Goal: Task Accomplishment & Management: Manage account settings

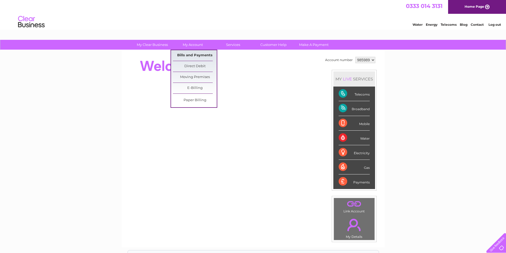
click at [199, 52] on link "Bills and Payments" at bounding box center [195, 55] width 44 height 11
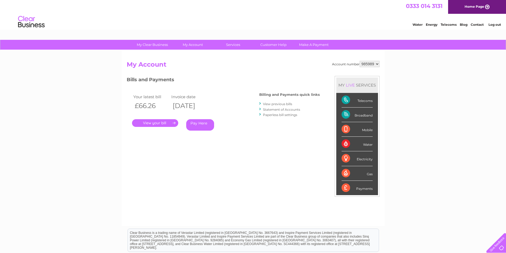
click at [148, 123] on link "." at bounding box center [155, 123] width 46 height 8
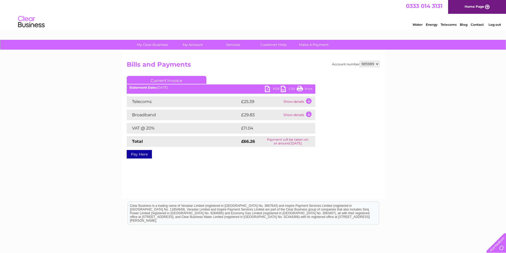
click at [275, 89] on link "PDF" at bounding box center [273, 90] width 16 height 8
click at [309, 91] on link "Print" at bounding box center [305, 90] width 16 height 8
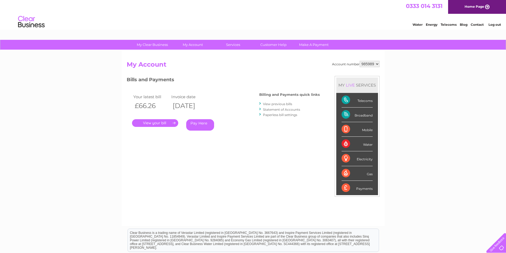
click at [276, 105] on link "View previous bills" at bounding box center [277, 104] width 29 height 4
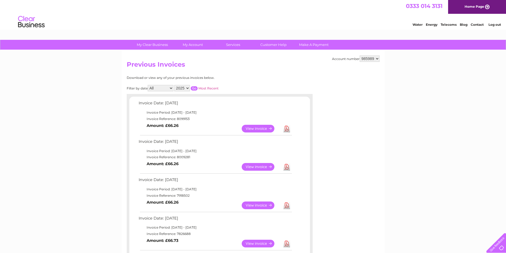
click at [266, 165] on link "View" at bounding box center [261, 167] width 39 height 8
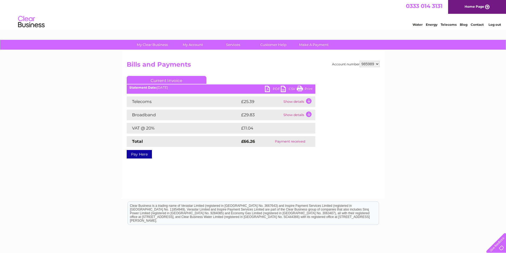
click at [313, 87] on div "PDF CSV Print" at bounding box center [290, 90] width 50 height 8
drag, startPoint x: 308, startPoint y: 89, endPoint x: 398, endPoint y: 16, distance: 115.9
click at [308, 89] on link "Print" at bounding box center [305, 90] width 16 height 8
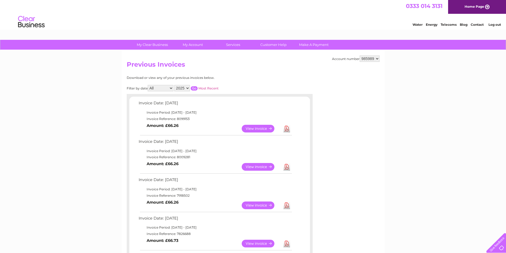
click at [260, 204] on link "View" at bounding box center [261, 206] width 39 height 8
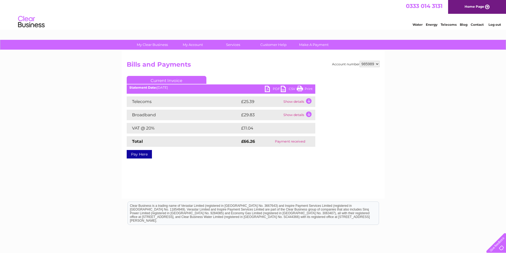
drag, startPoint x: 308, startPoint y: 89, endPoint x: 391, endPoint y: 21, distance: 106.8
click at [308, 89] on link "Print" at bounding box center [305, 90] width 16 height 8
